Goal: Find specific page/section: Find specific page/section

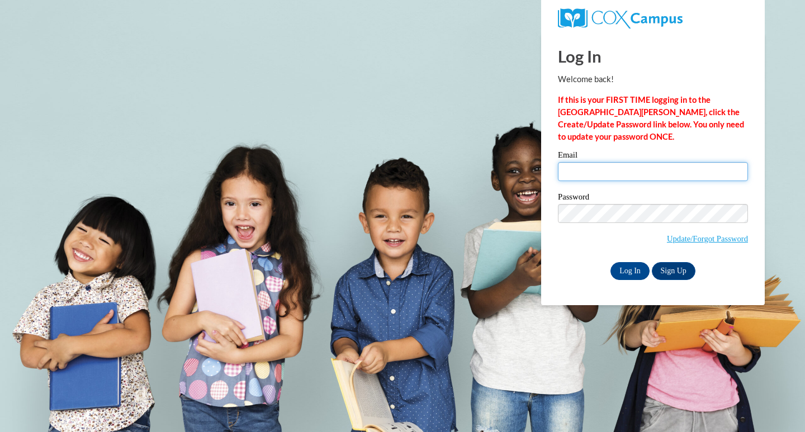
click at [587, 169] on input "Email" at bounding box center [653, 171] width 190 height 19
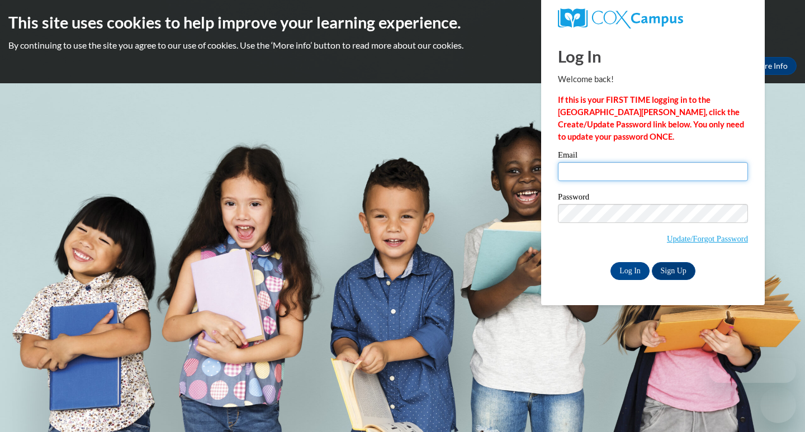
type input "[PERSON_NAME][EMAIL_ADDRESS][PERSON_NAME][DOMAIN_NAME]"
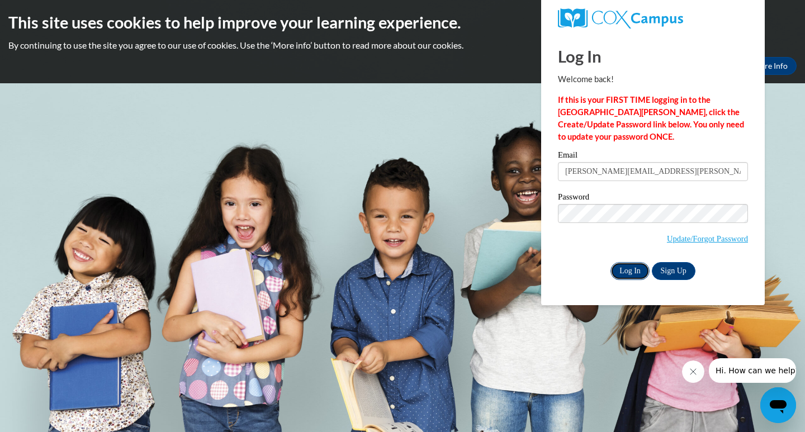
click at [630, 270] on input "Log In" at bounding box center [629, 271] width 39 height 18
